Goal: Task Accomplishment & Management: Complete application form

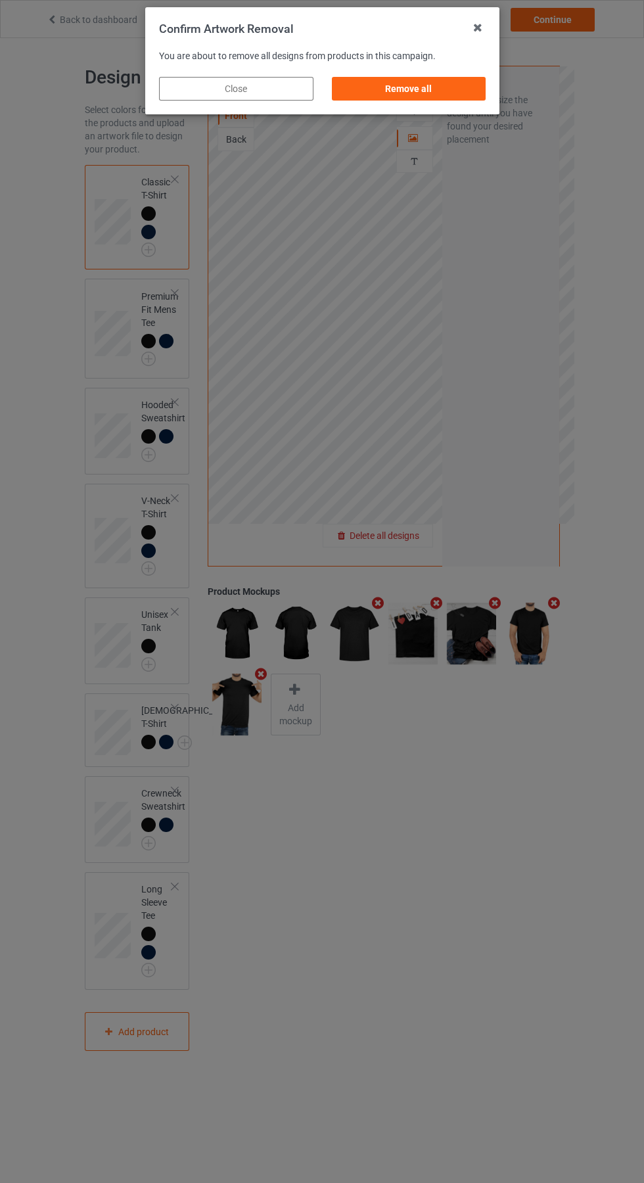
click at [413, 83] on div "Remove all" at bounding box center [408, 89] width 154 height 24
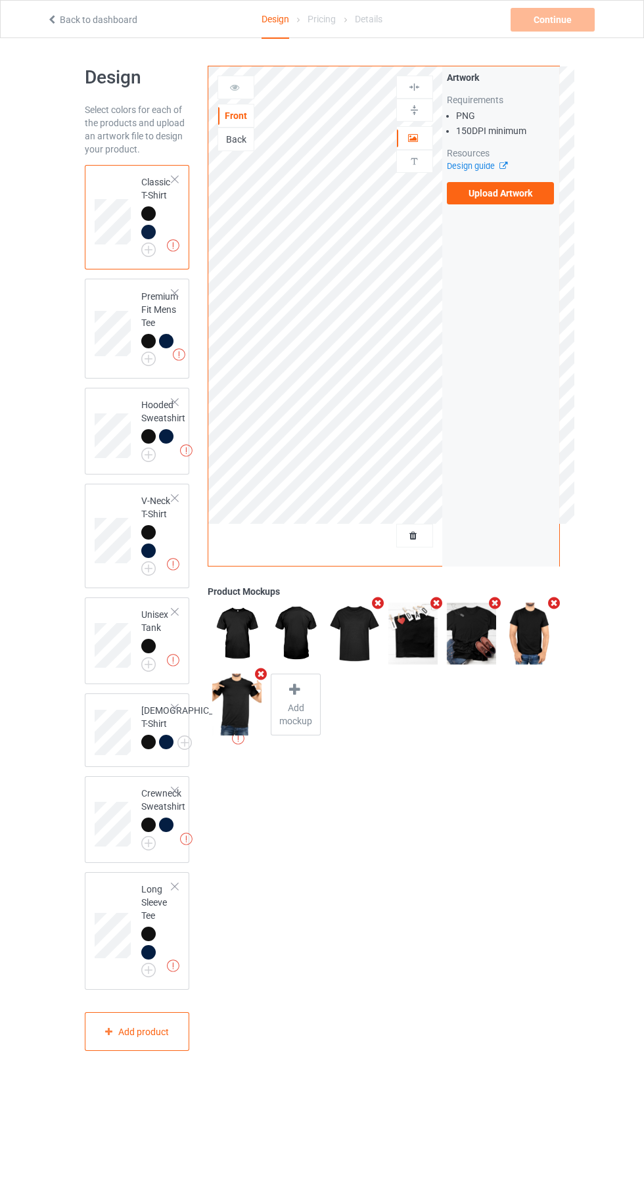
click at [521, 190] on label "Upload Artwork" at bounding box center [501, 193] width 108 height 22
click at [0, 0] on input "Upload Artwork" at bounding box center [0, 0] width 0 height 0
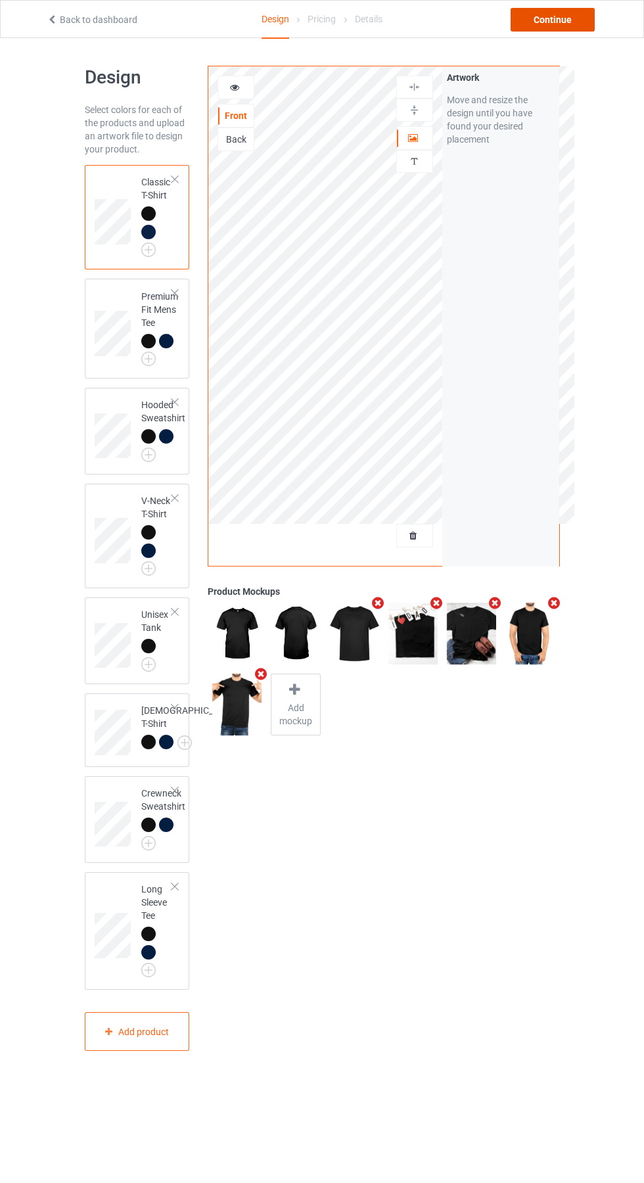
click at [558, 14] on div "Continue" at bounding box center [553, 20] width 84 height 24
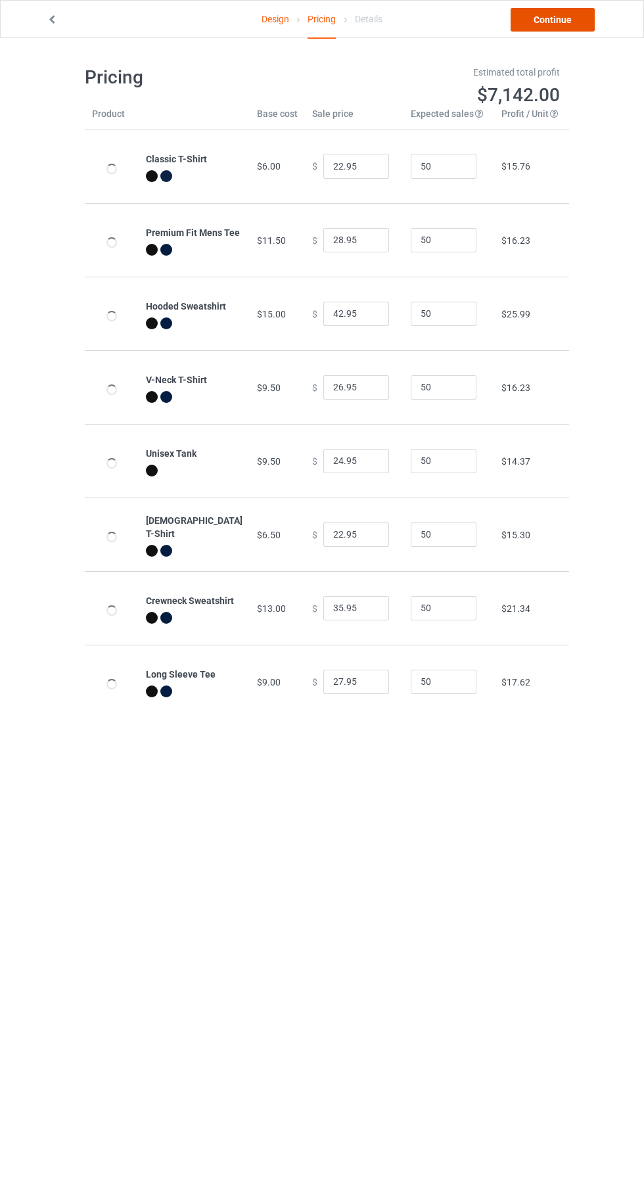
click at [580, 19] on link "Continue" at bounding box center [553, 20] width 84 height 24
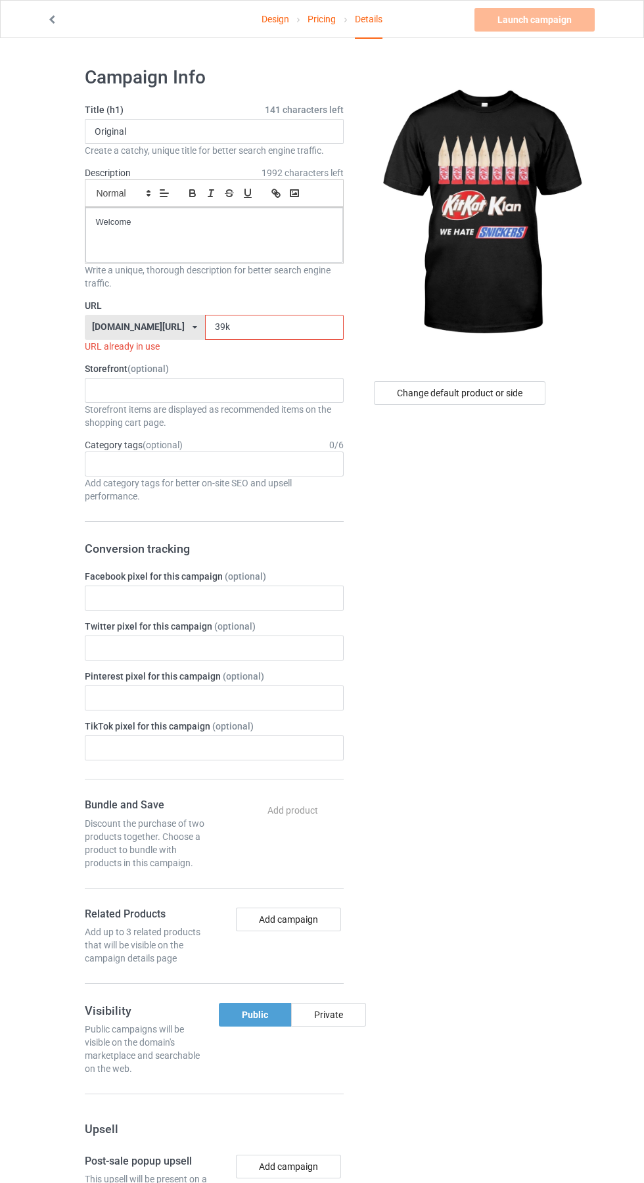
click at [260, 327] on input "39k" at bounding box center [274, 327] width 139 height 25
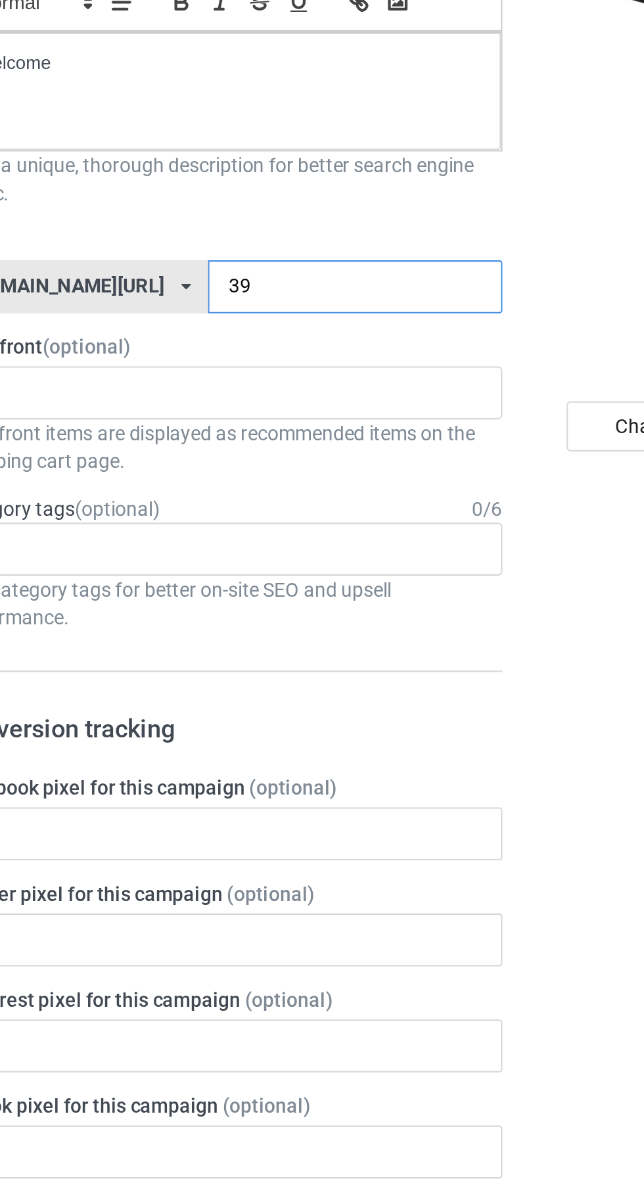
type input "3"
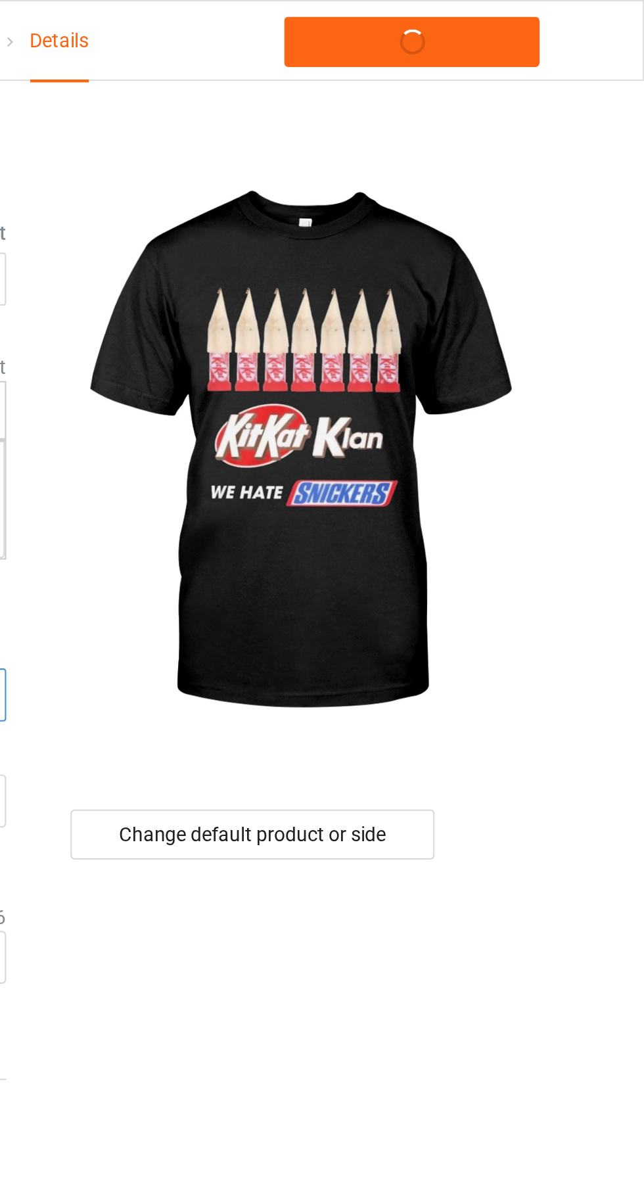
type input "Op3"
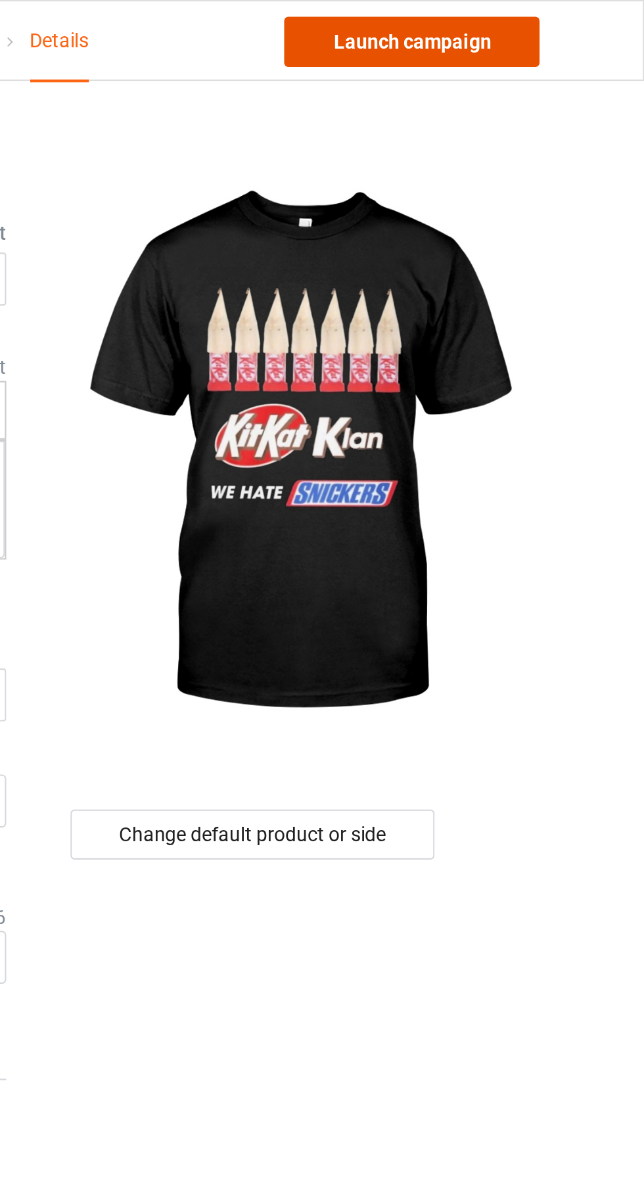
click at [561, 21] on link "Launch campaign" at bounding box center [535, 20] width 120 height 24
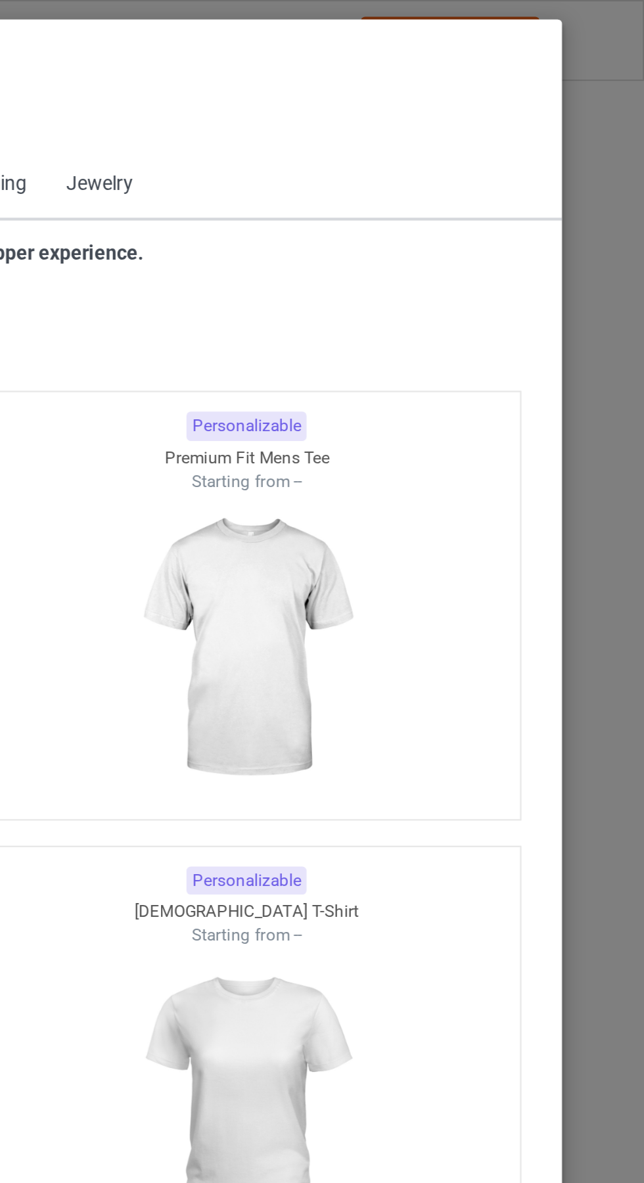
scroll to position [703, 0]
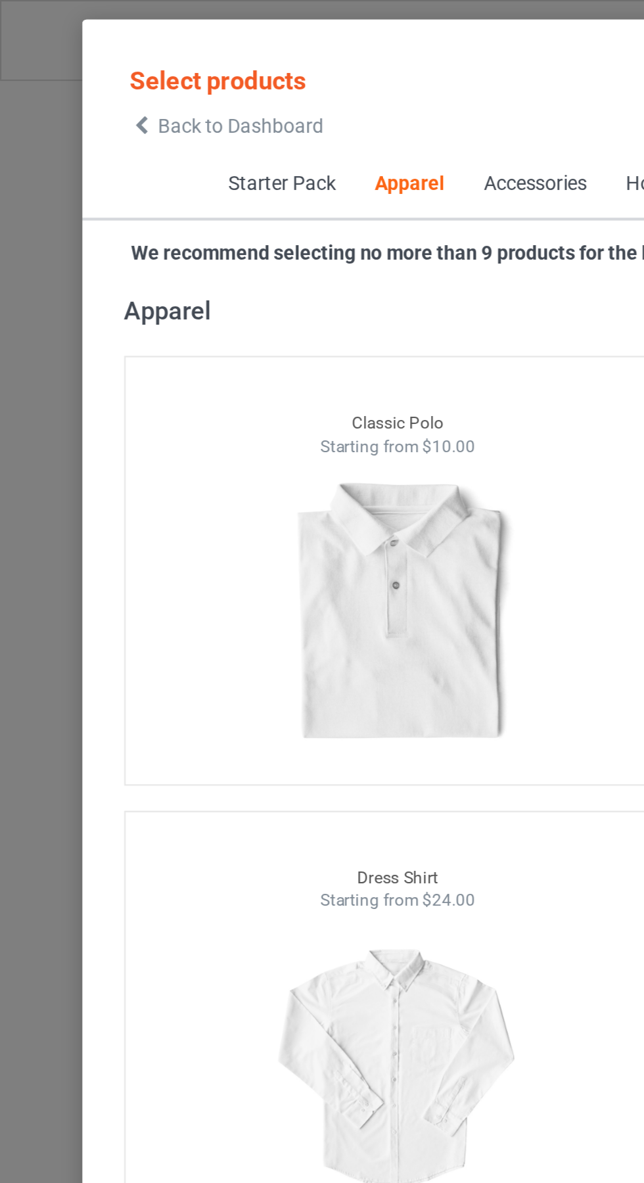
click at [74, 60] on span "Back to Dashboard" at bounding box center [113, 59] width 78 height 11
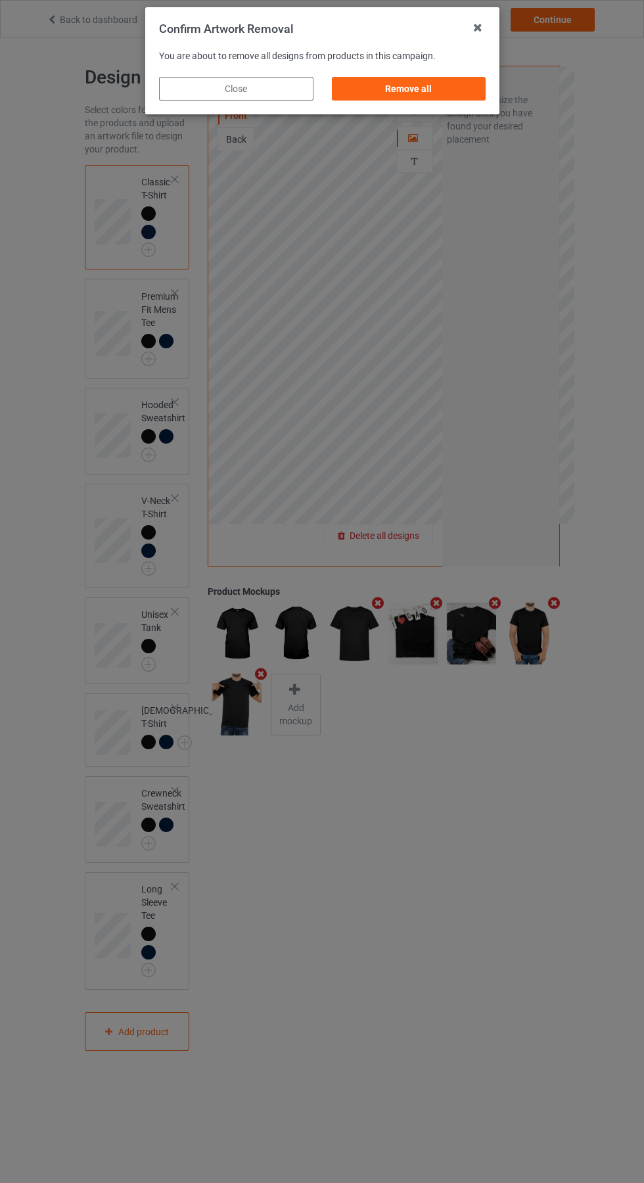
click at [426, 97] on div "Remove all" at bounding box center [408, 89] width 154 height 24
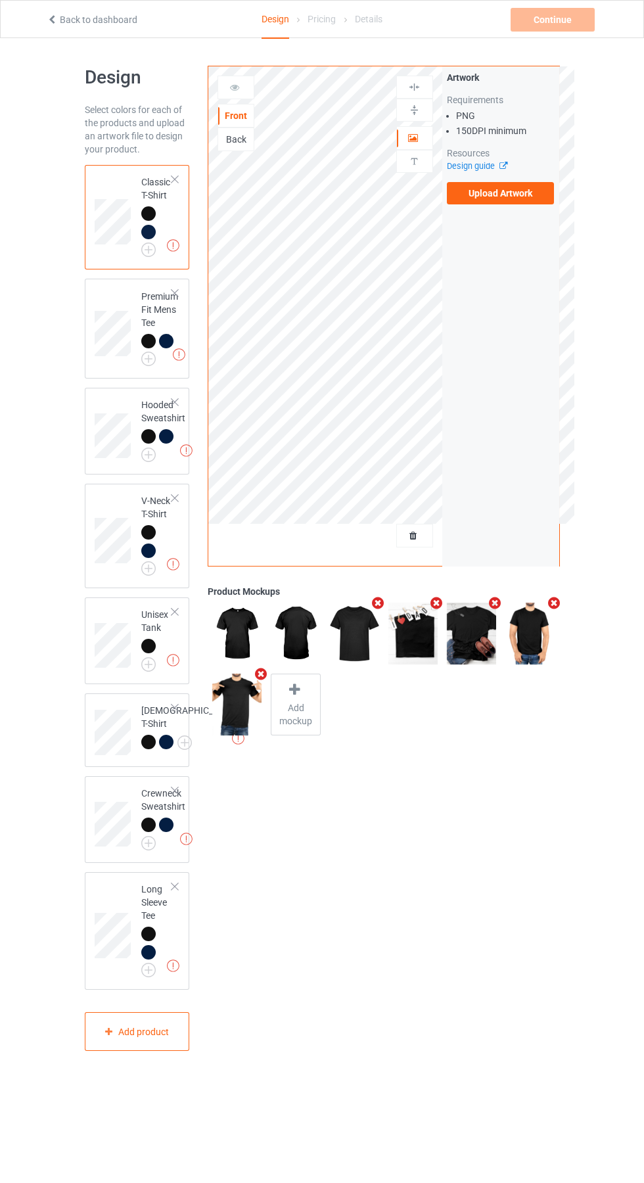
click at [526, 189] on label "Upload Artwork" at bounding box center [501, 193] width 108 height 22
click at [0, 0] on input "Upload Artwork" at bounding box center [0, 0] width 0 height 0
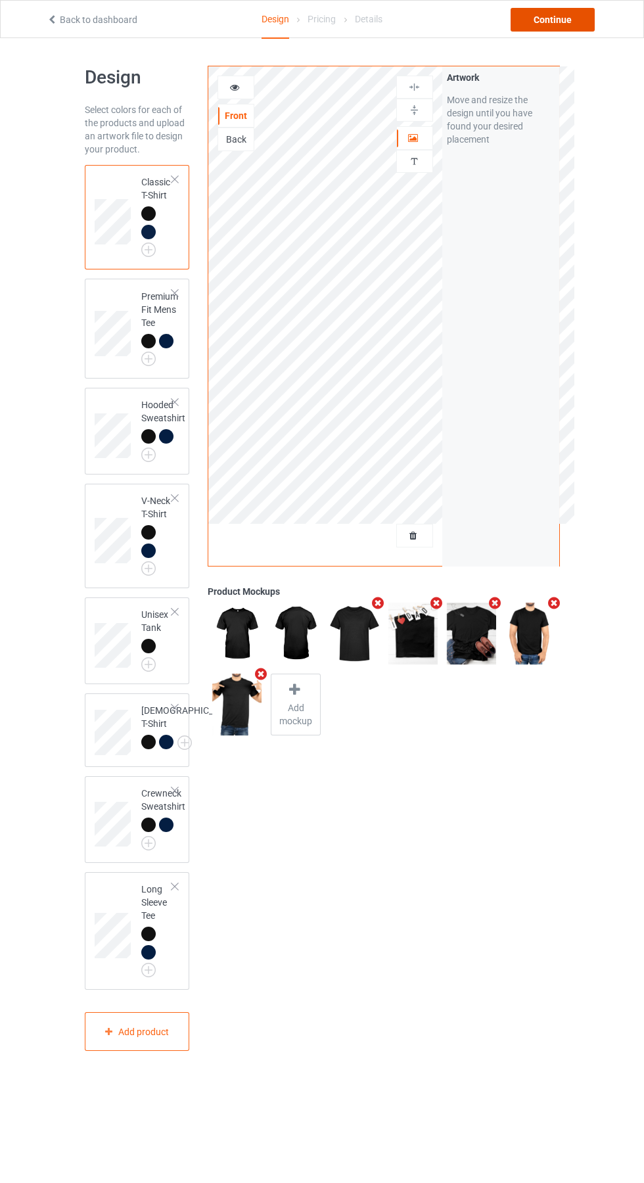
click at [548, 20] on div "Continue" at bounding box center [553, 20] width 84 height 24
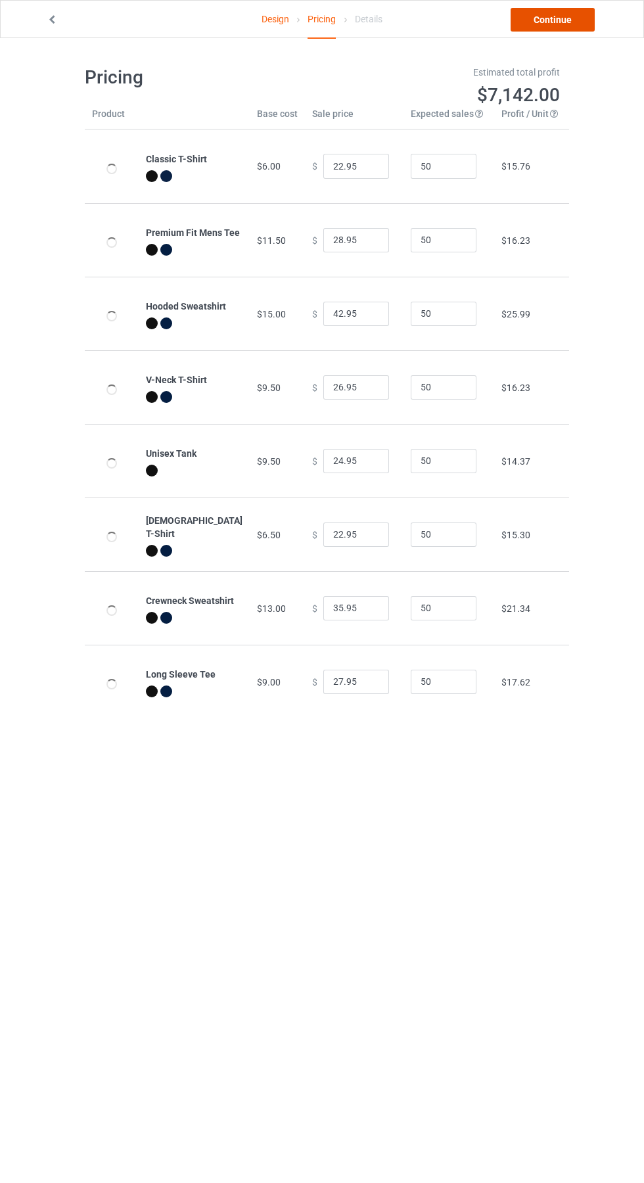
click at [548, 29] on link "Continue" at bounding box center [553, 20] width 84 height 24
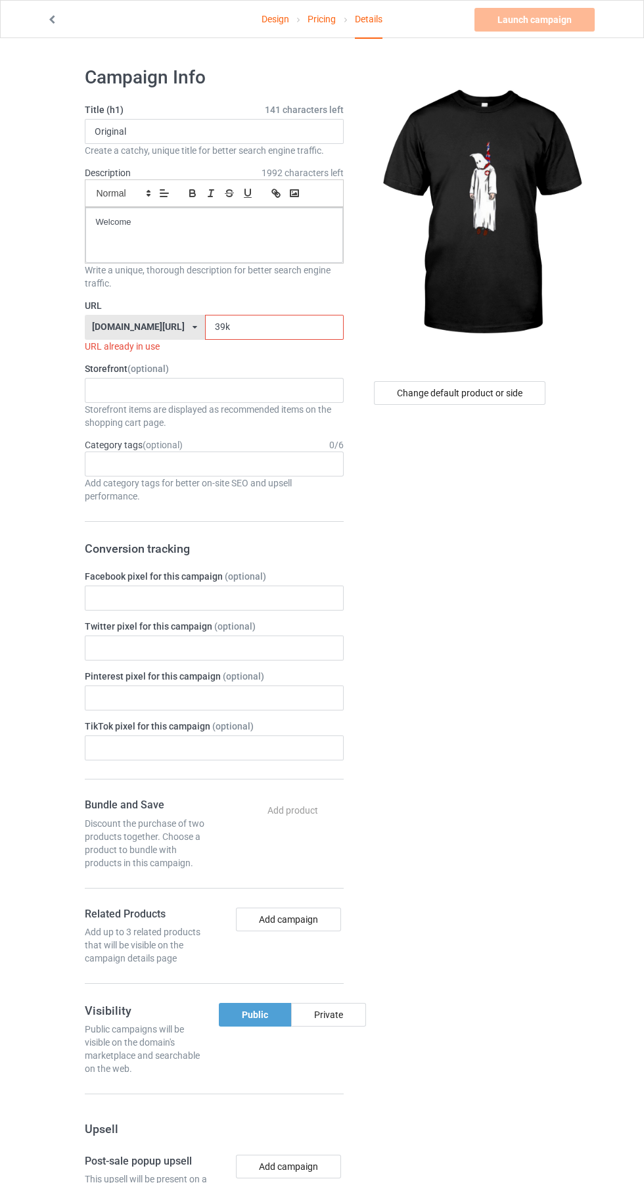
click at [256, 328] on input "39k" at bounding box center [274, 327] width 139 height 25
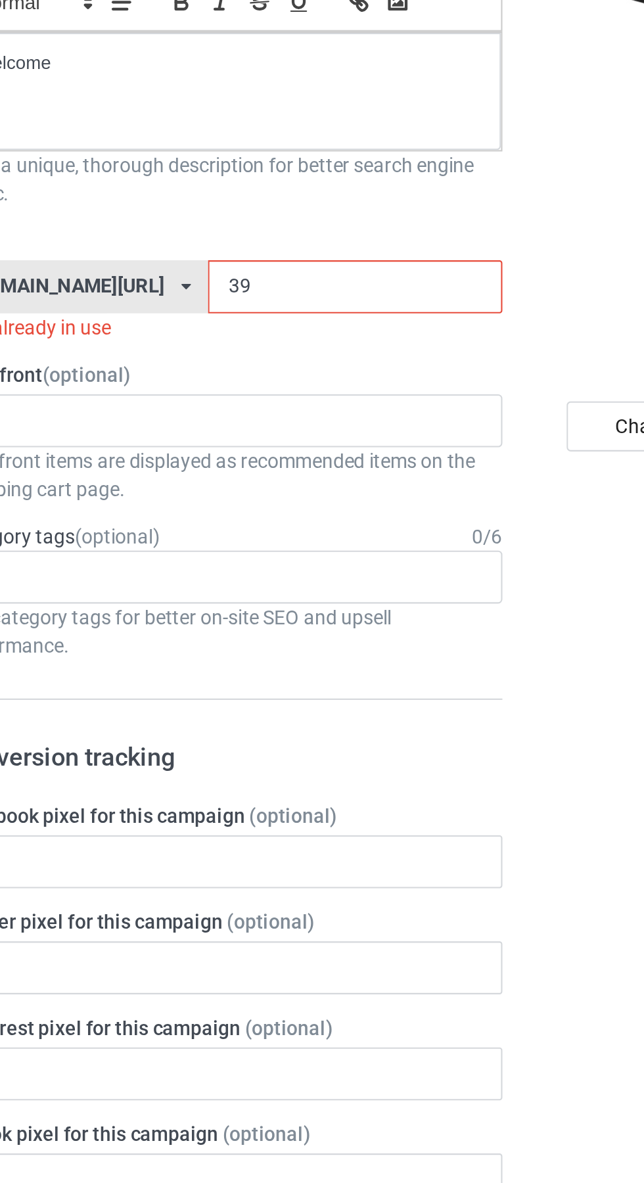
type input "3"
type input "Tau"
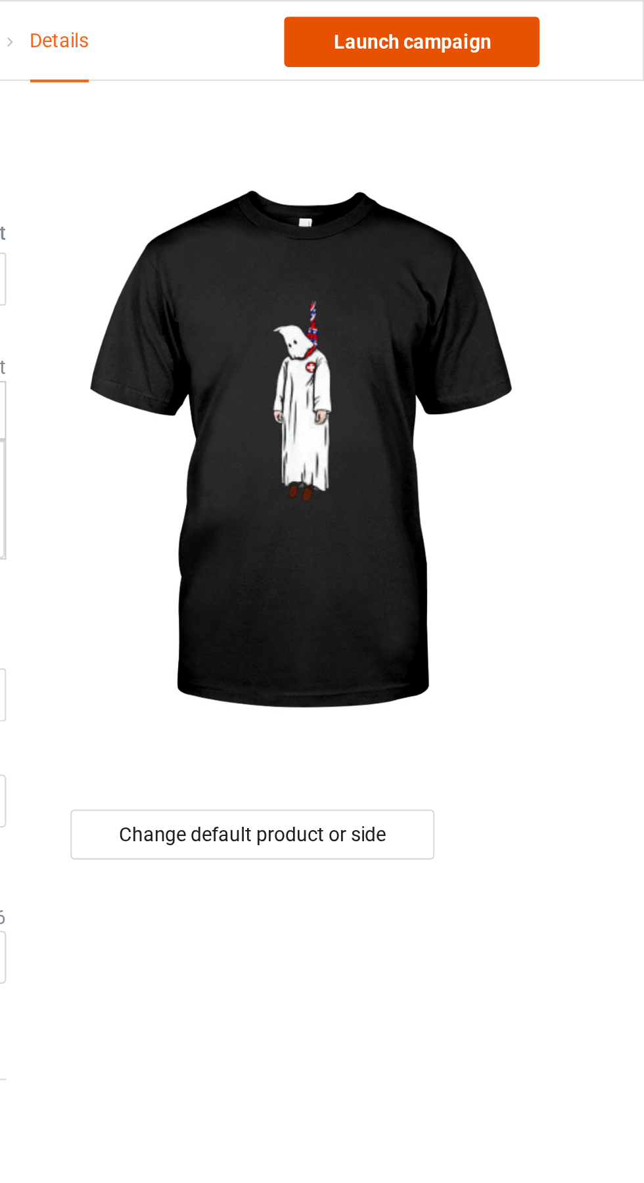
click at [558, 20] on link "Launch campaign" at bounding box center [535, 20] width 120 height 24
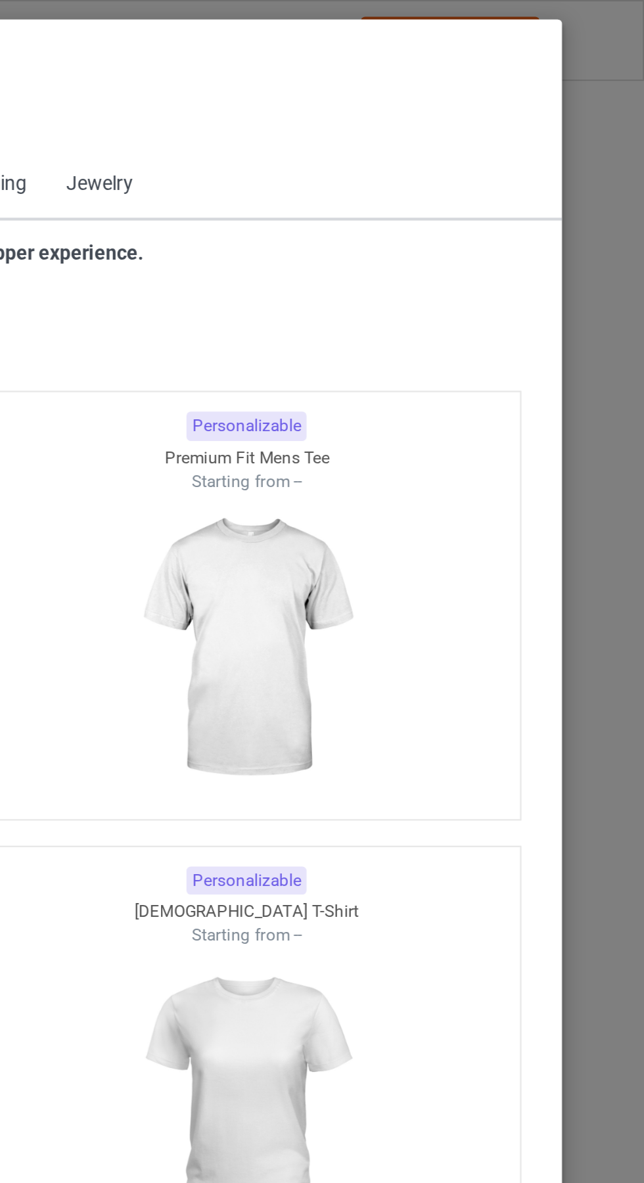
scroll to position [703, 0]
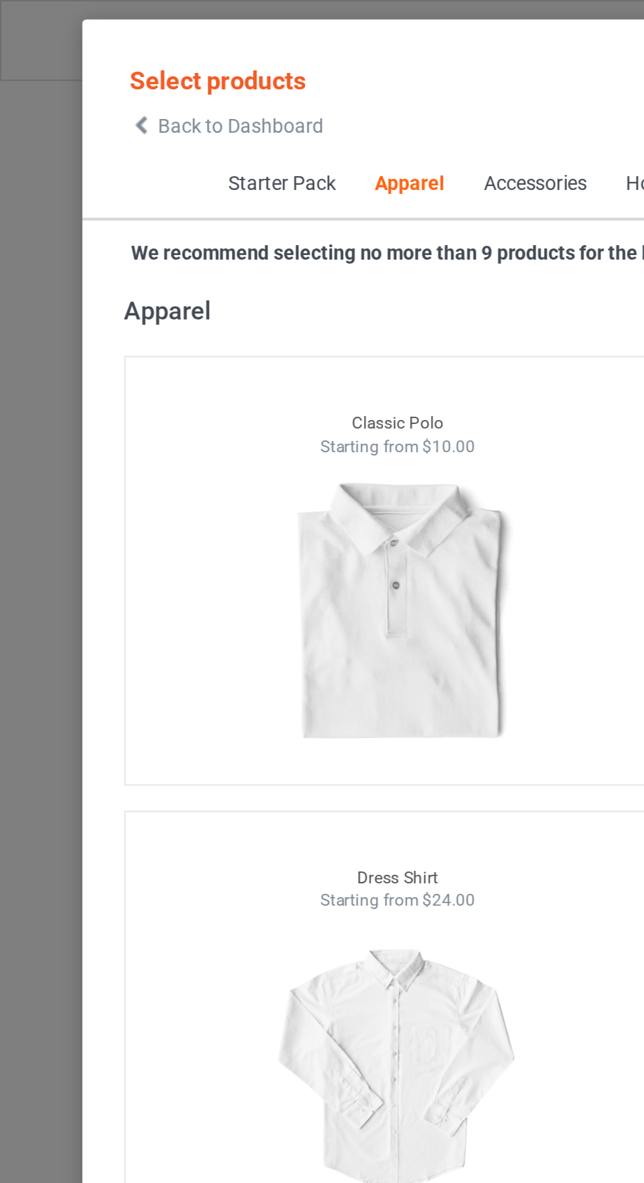
click at [78, 62] on span "Back to Dashboard" at bounding box center [113, 59] width 78 height 11
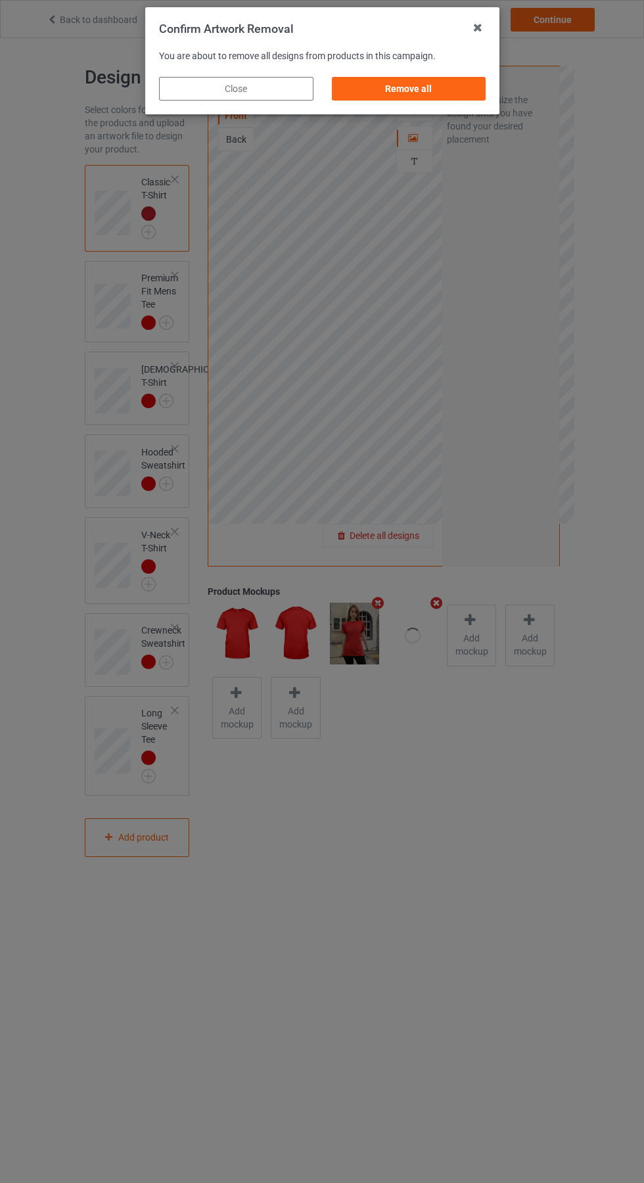
click at [404, 97] on div "Remove all" at bounding box center [408, 89] width 154 height 24
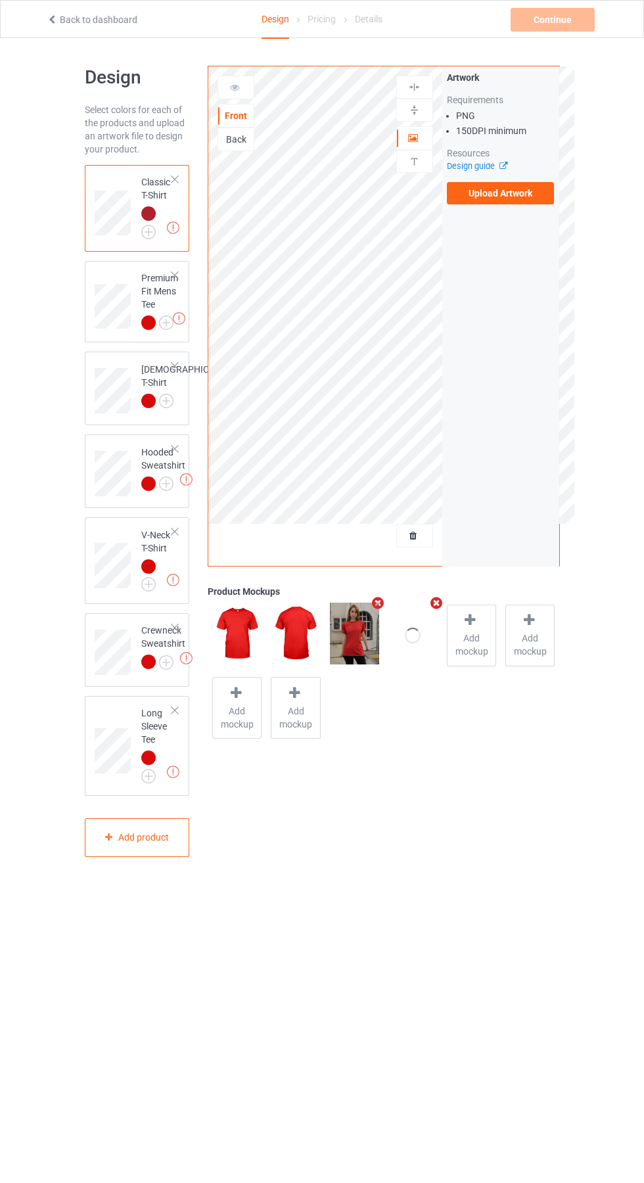
click at [514, 200] on label "Upload Artwork" at bounding box center [501, 193] width 108 height 22
click at [0, 0] on input "Upload Artwork" at bounding box center [0, 0] width 0 height 0
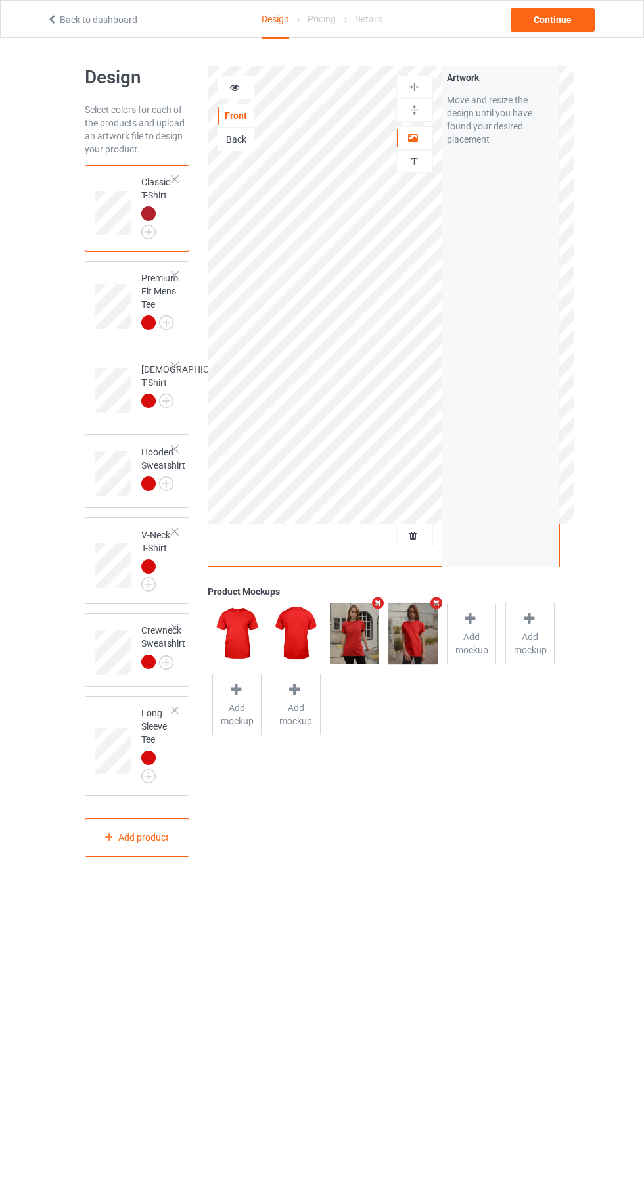
click at [607, 344] on div "Design Select colors for each of the products and upload an artwork file to des…" at bounding box center [322, 461] width 644 height 847
click at [548, 24] on div "Continue" at bounding box center [553, 20] width 84 height 24
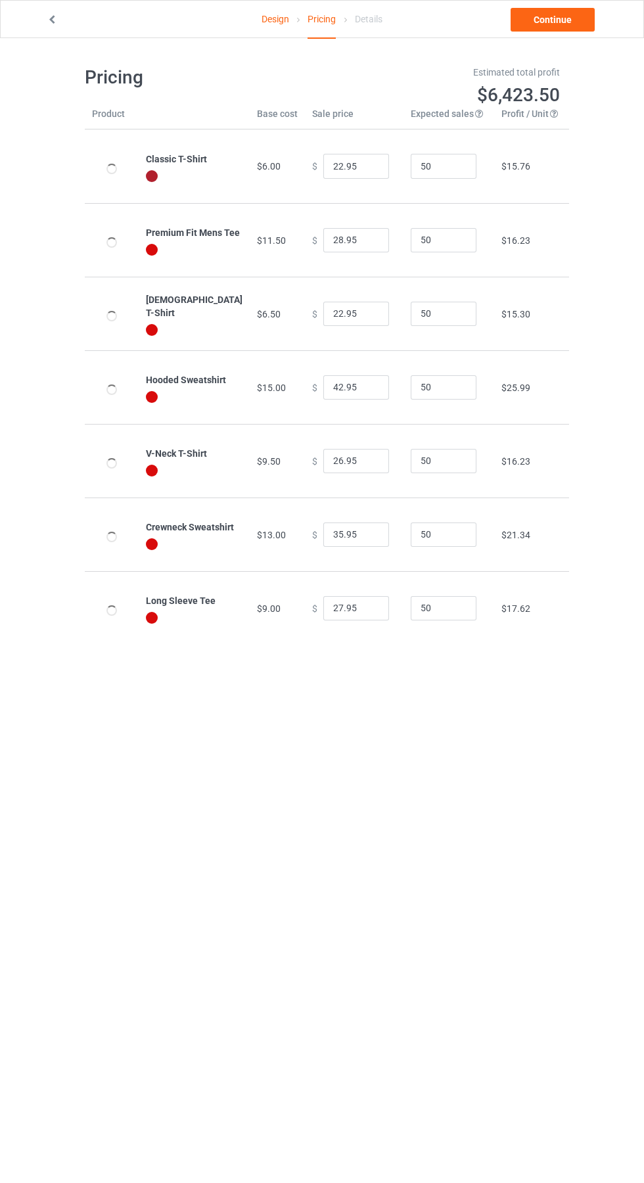
click at [52, 17] on icon at bounding box center [52, 17] width 11 height 9
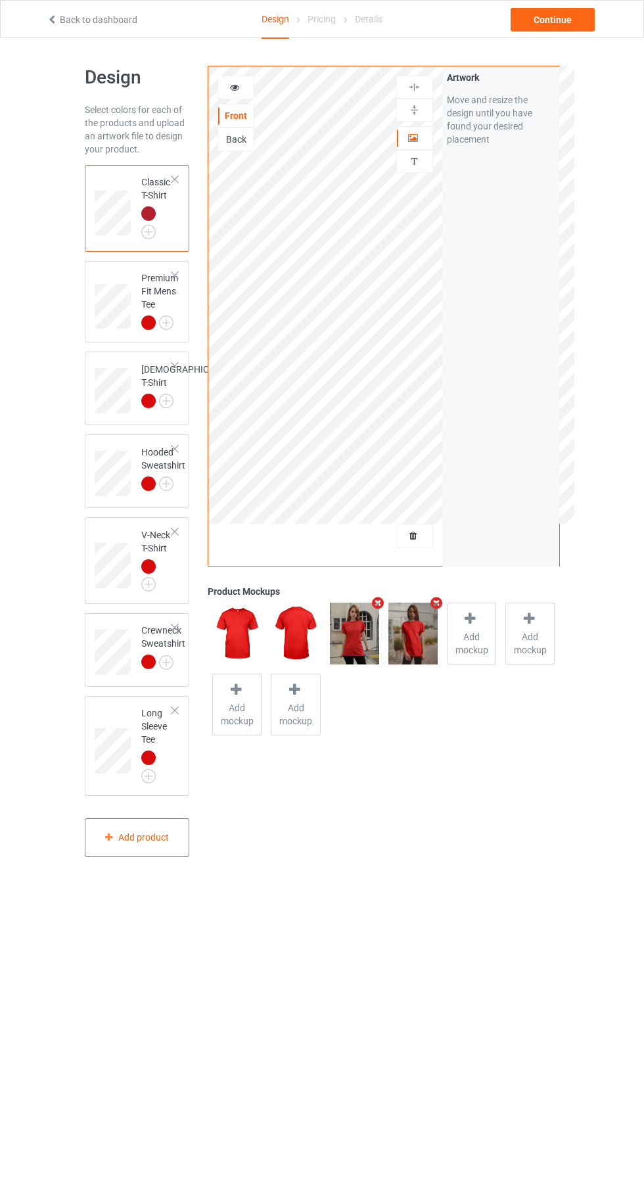
click at [440, 600] on icon "Remove mockup" at bounding box center [437, 603] width 16 height 14
click at [378, 603] on icon "Remove mockup" at bounding box center [378, 603] width 16 height 14
click at [349, 634] on span "Add mockup" at bounding box center [355, 643] width 48 height 26
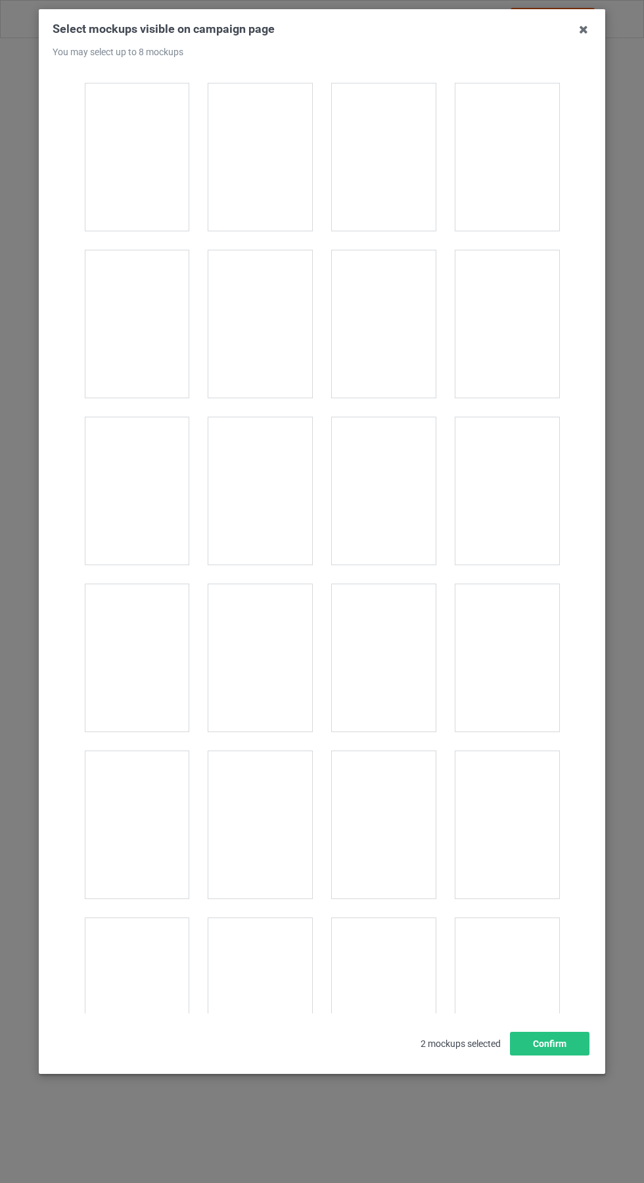
scroll to position [2498, 0]
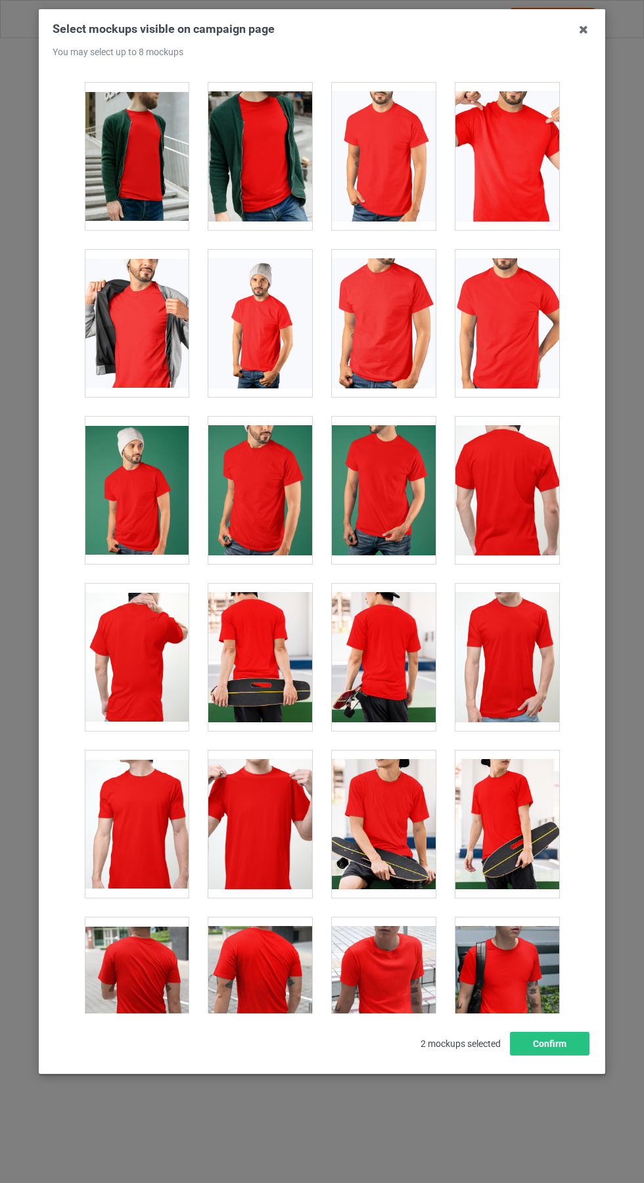
click at [273, 824] on div at bounding box center [260, 824] width 104 height 147
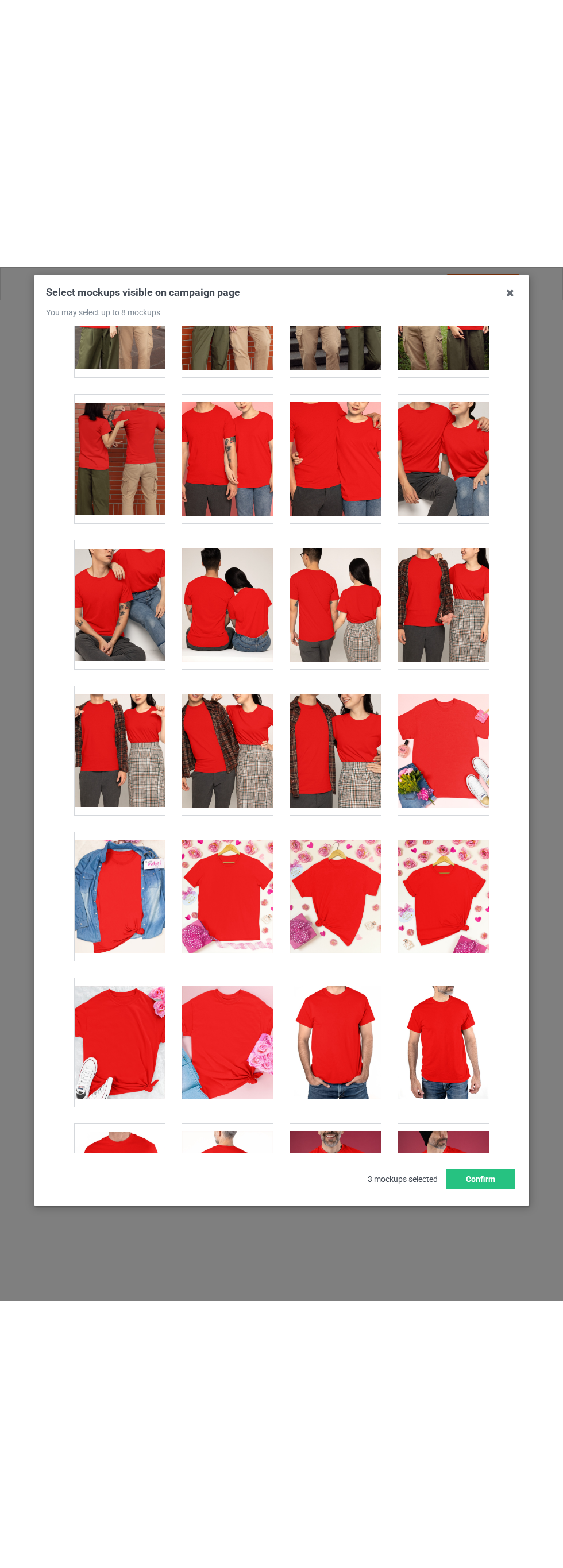
scroll to position [4179, 0]
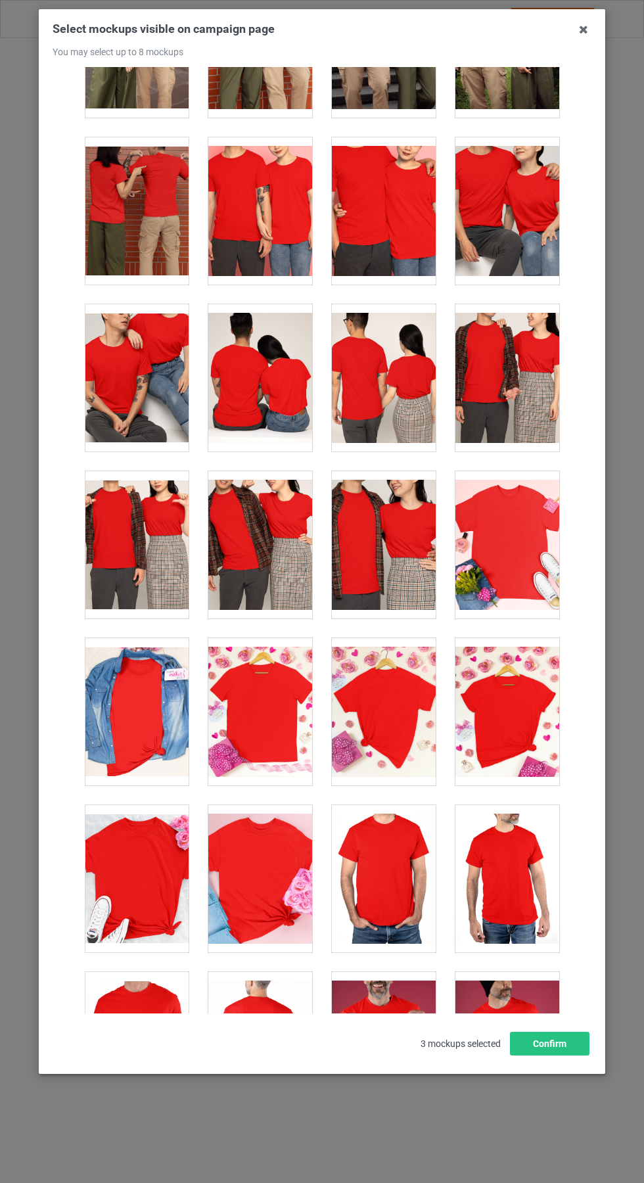
click at [509, 547] on div at bounding box center [507, 544] width 104 height 147
click at [584, 35] on icon at bounding box center [583, 29] width 21 height 21
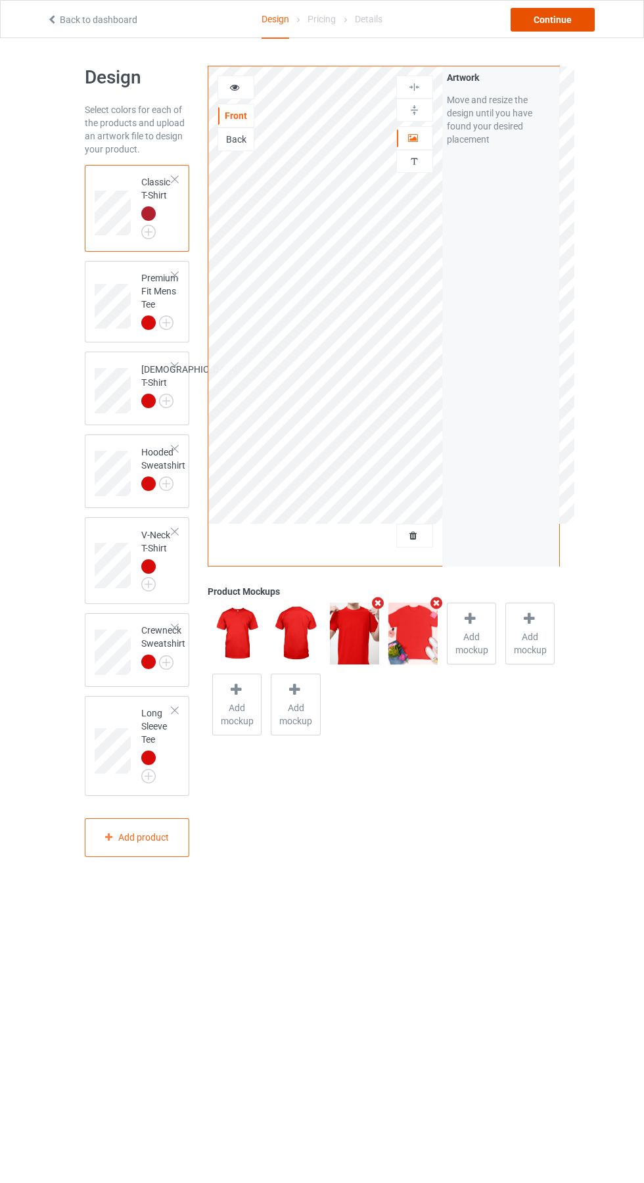
click at [570, 14] on div "Continue" at bounding box center [553, 20] width 84 height 24
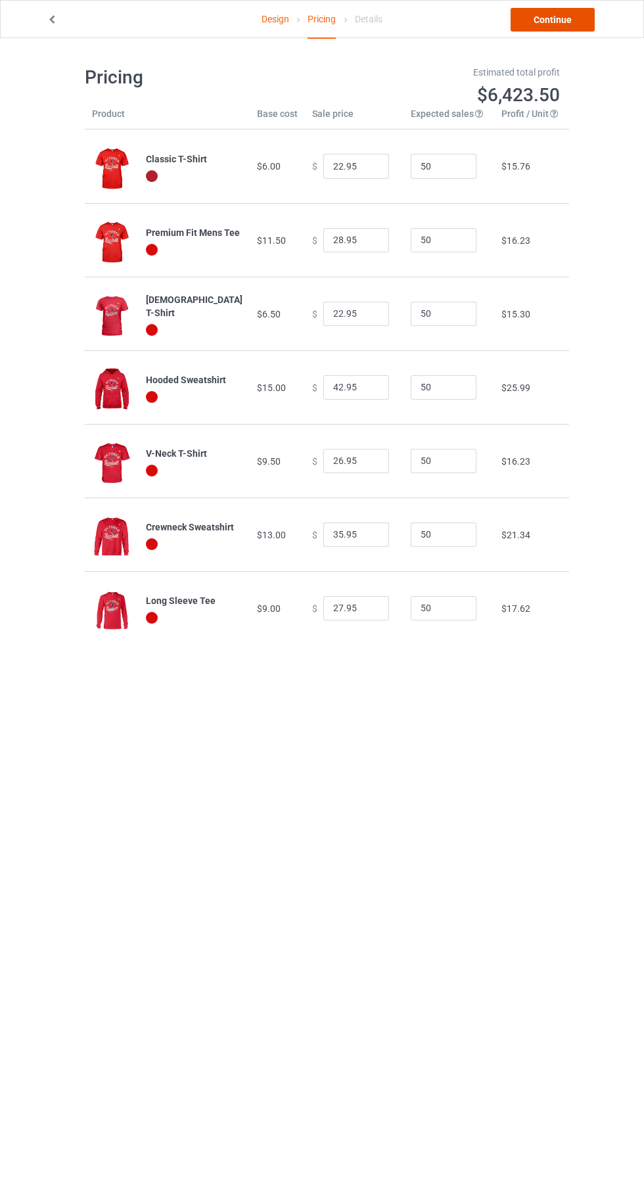
click at [581, 20] on link "Continue" at bounding box center [553, 20] width 84 height 24
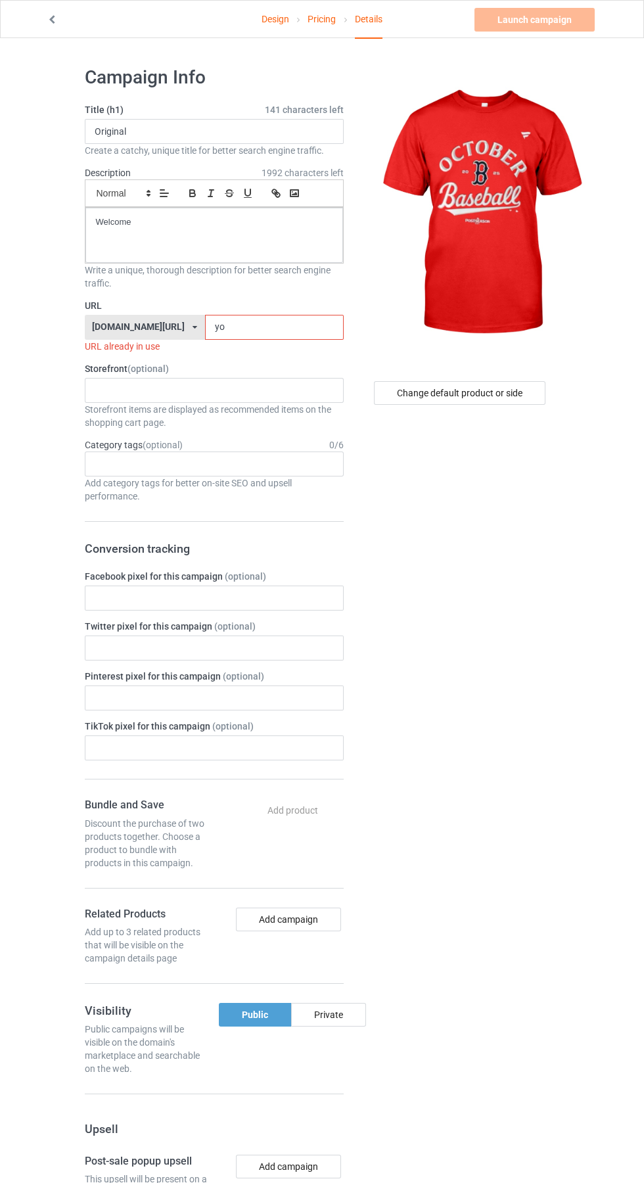
click at [276, 327] on input "yo" at bounding box center [274, 327] width 139 height 25
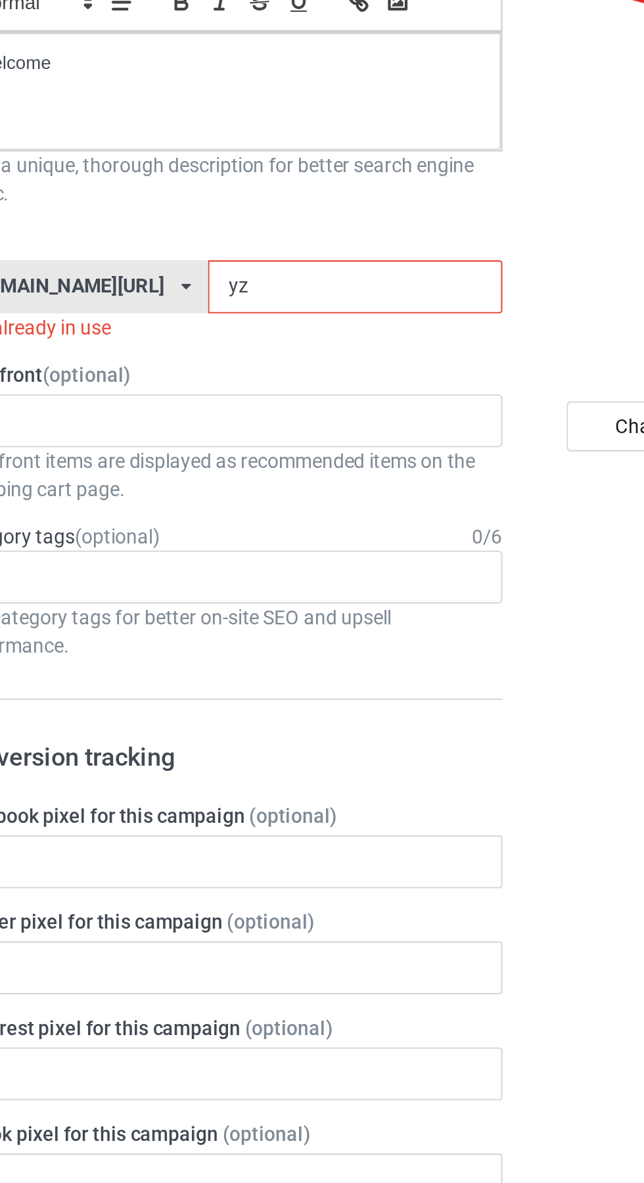
type input "yza"
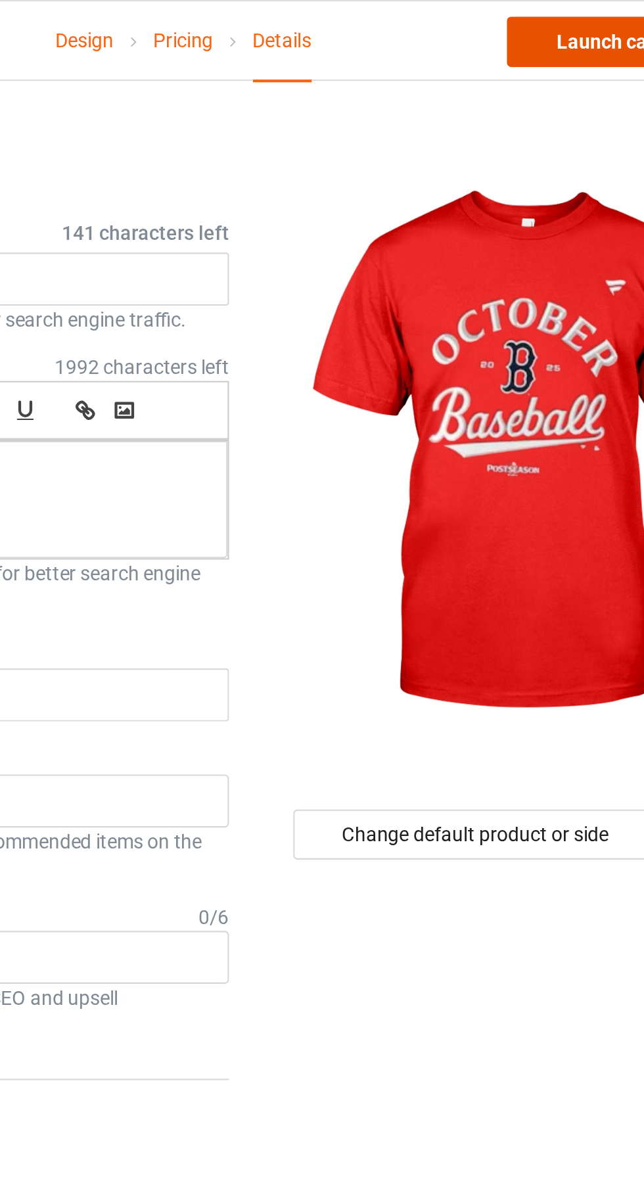
click at [521, 19] on link "Launch campaign" at bounding box center [535, 20] width 120 height 24
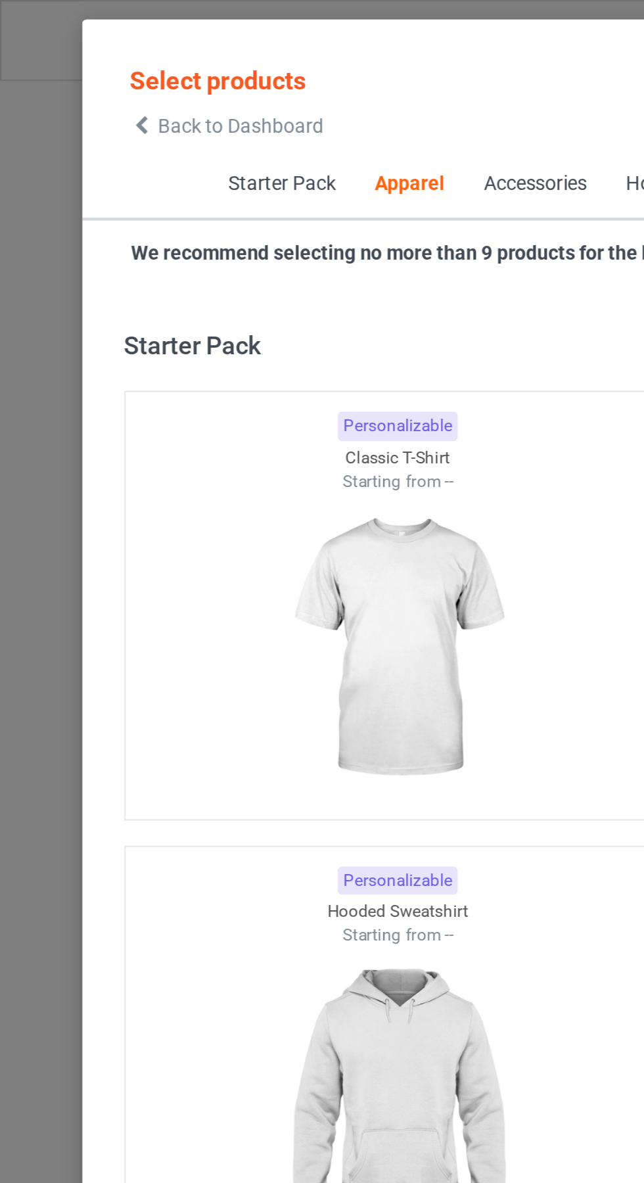
scroll to position [703, 0]
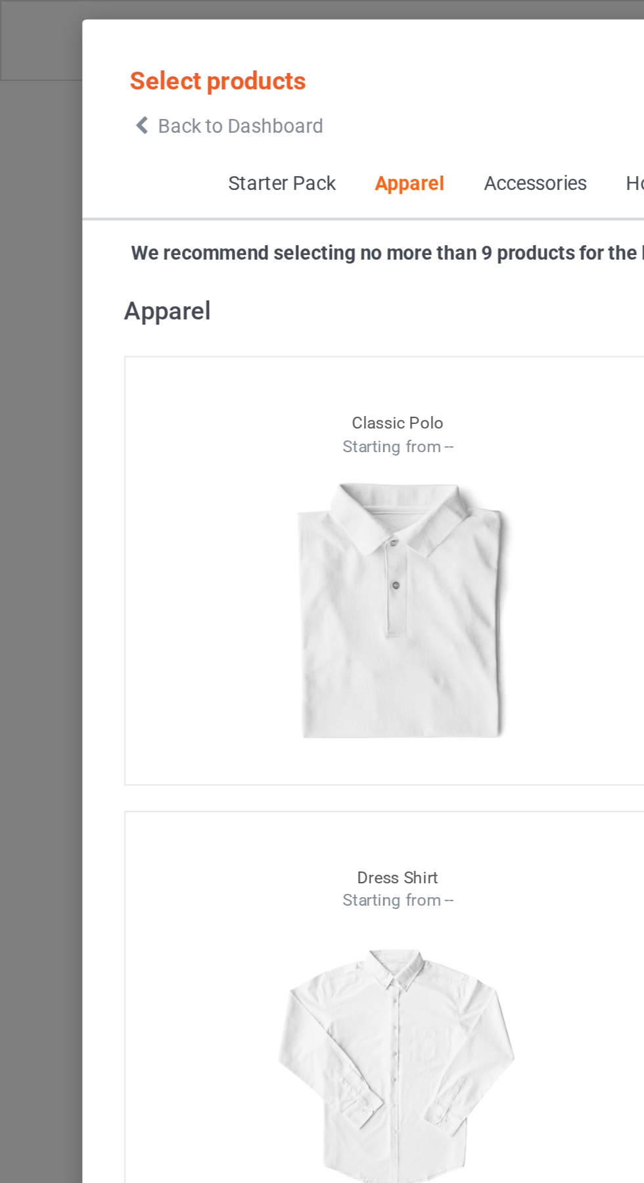
click at [79, 59] on span "Back to Dashboard" at bounding box center [113, 59] width 78 height 11
